Goal: Navigation & Orientation: Find specific page/section

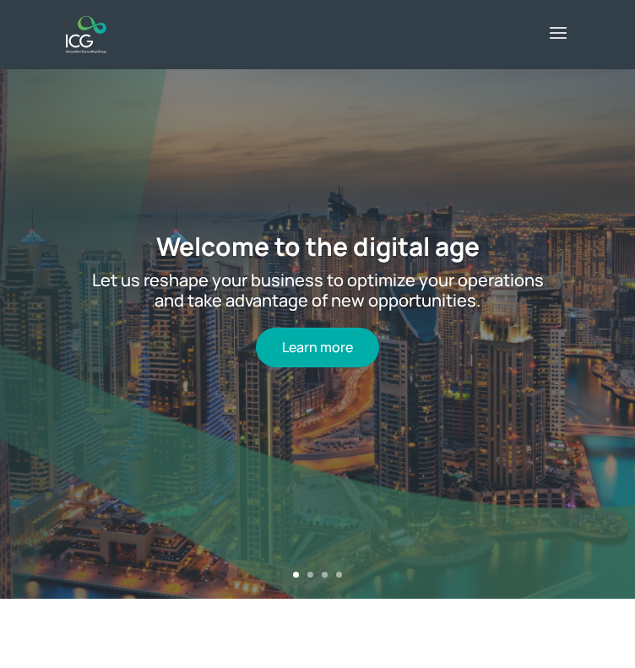
click at [548, 28] on span at bounding box center [558, 44] width 27 height 49
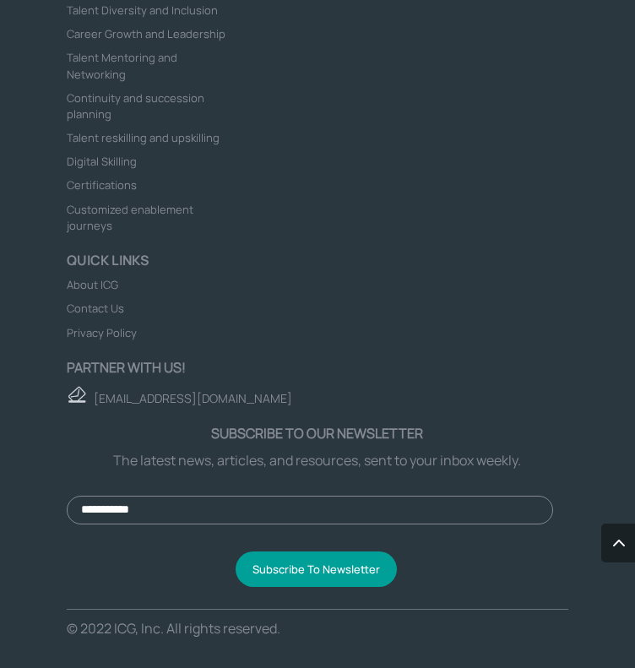
scroll to position [7991, 0]
click at [118, 292] on span "About ICG" at bounding box center [93, 284] width 52 height 15
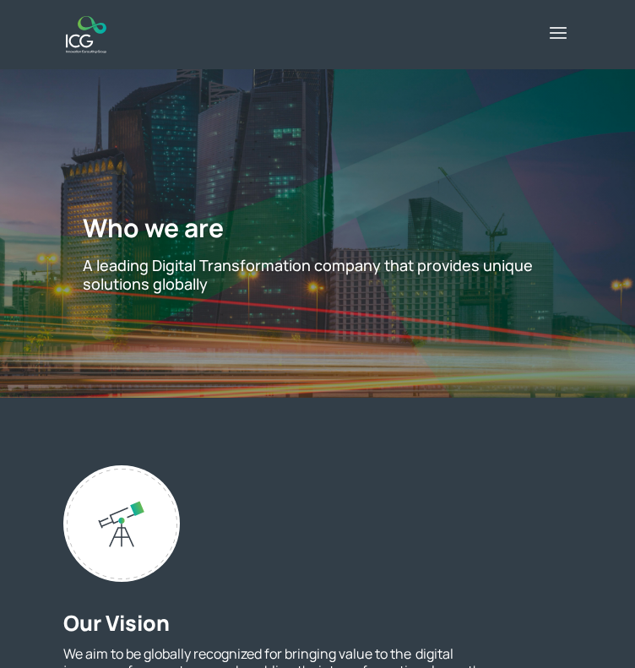
click at [79, 31] on img at bounding box center [86, 34] width 40 height 37
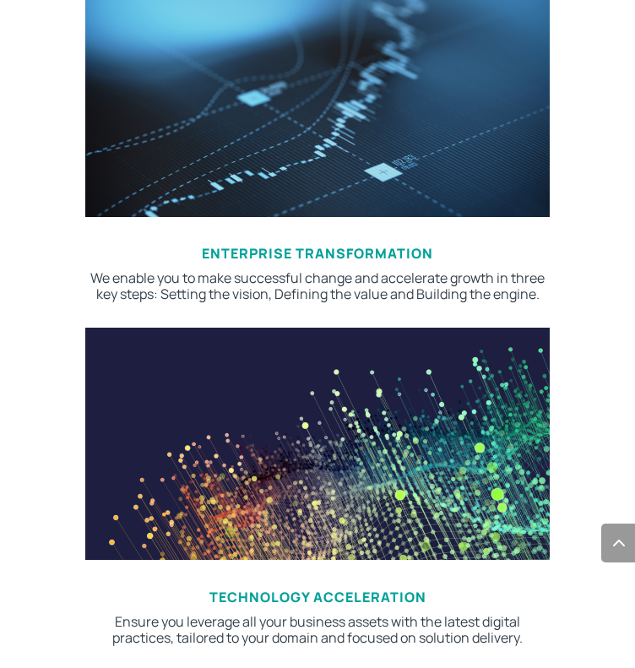
scroll to position [1013, 0]
